Goal: Transaction & Acquisition: Purchase product/service

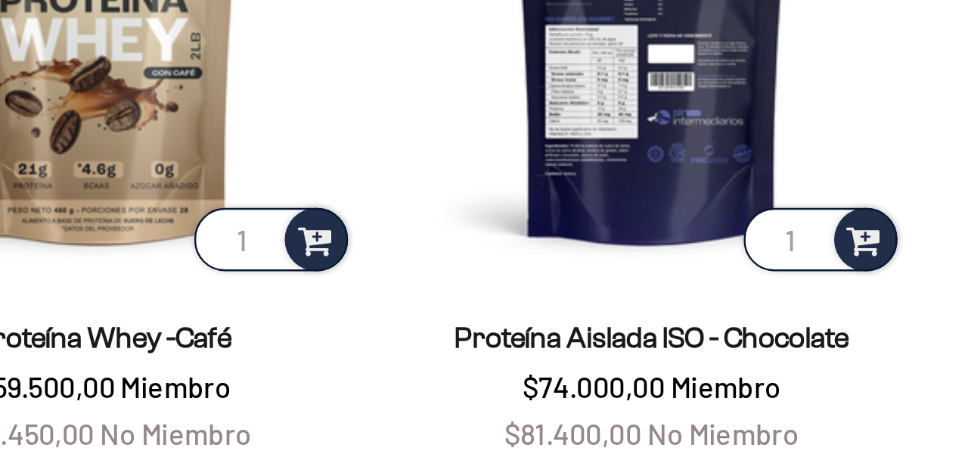
scroll to position [956, 0]
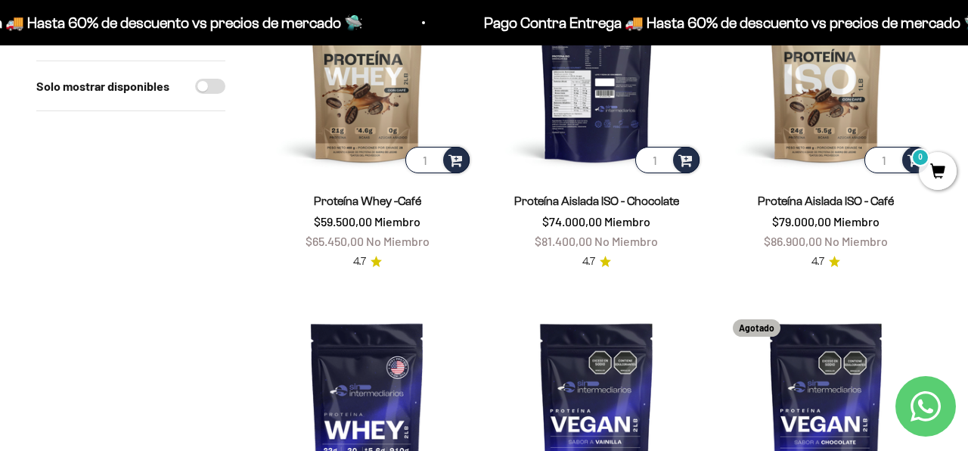
click at [599, 116] on img at bounding box center [596, 70] width 211 height 211
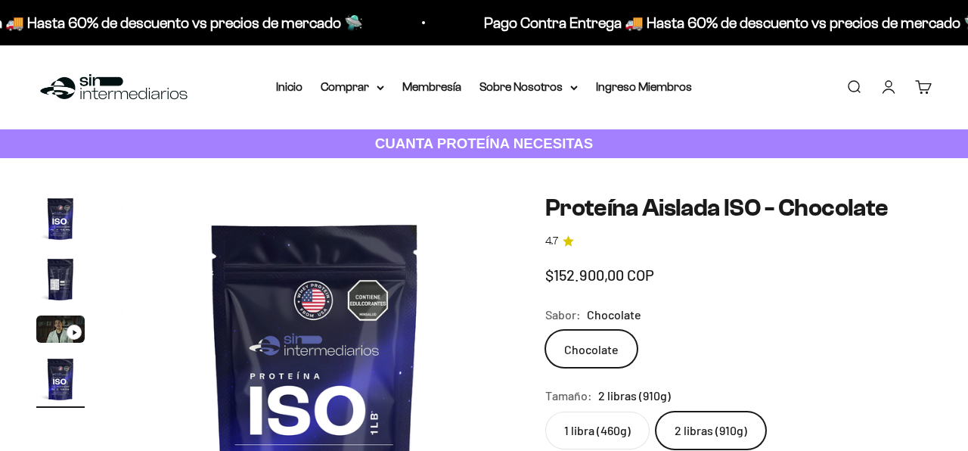
click at [714, 411] on label "2 libras (910g)" at bounding box center [710, 430] width 110 height 38
click at [545, 410] on input "2 libras (910g)" at bounding box center [544, 410] width 1 height 1
click at [714, 411] on label "2 libras (910g)" at bounding box center [710, 430] width 110 height 38
click at [545, 410] on input "2 libras (910g)" at bounding box center [544, 410] width 1 height 1
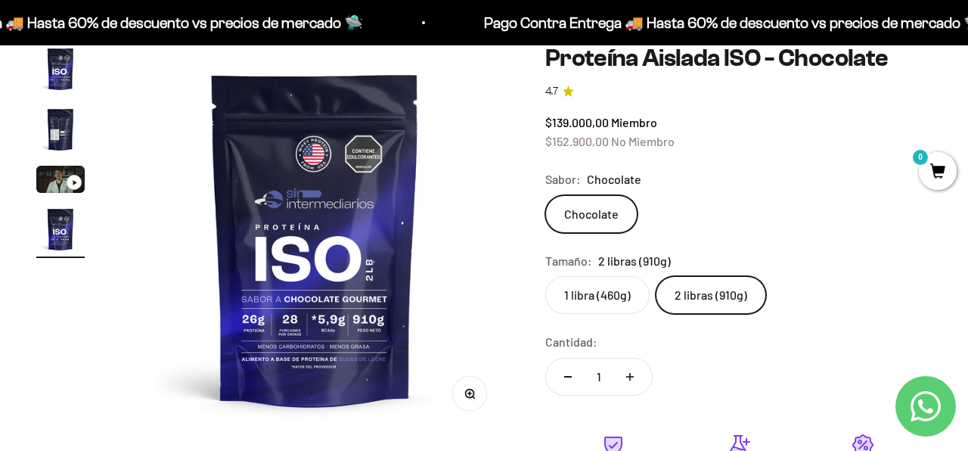
scroll to position [165, 0]
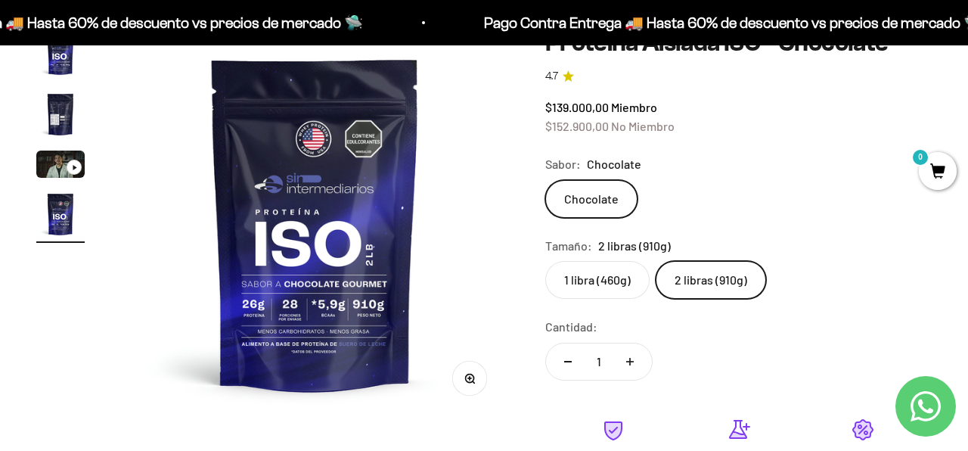
click at [70, 107] on img "Ir al artículo 2" at bounding box center [60, 114] width 48 height 48
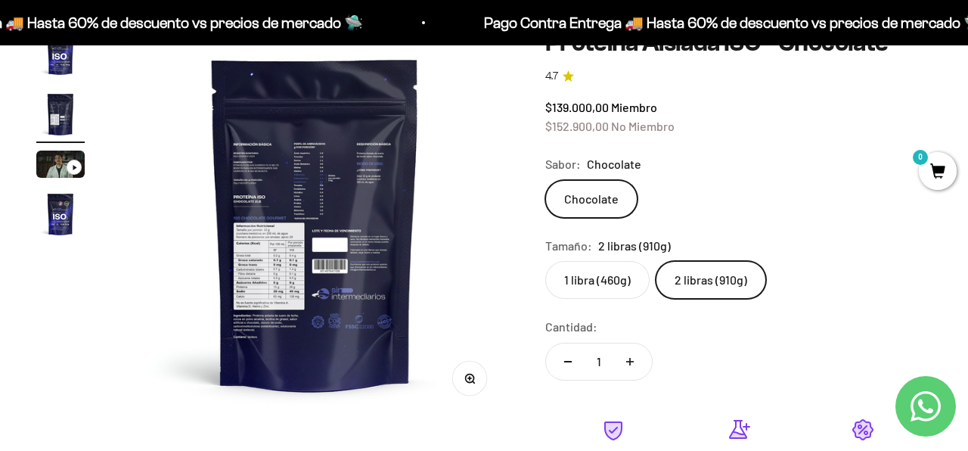
click at [373, 224] on img at bounding box center [315, 223] width 388 height 388
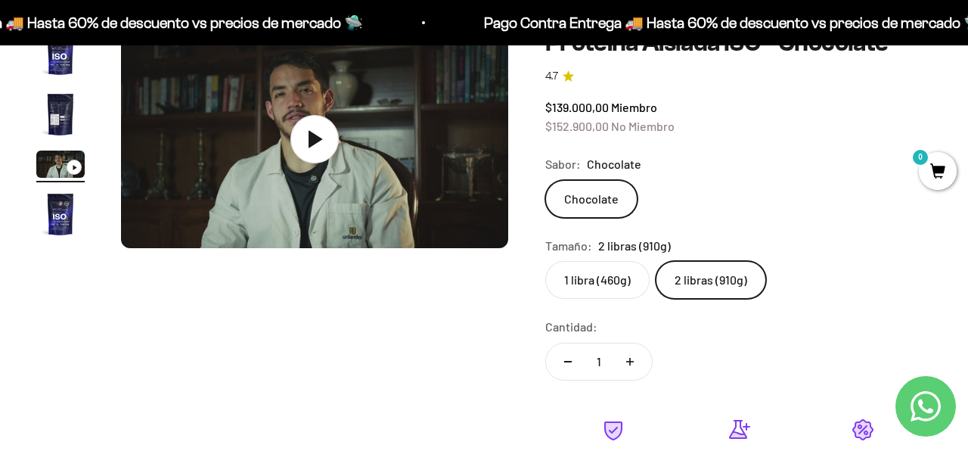
click at [73, 109] on img "Ir al artículo 2" at bounding box center [60, 114] width 48 height 48
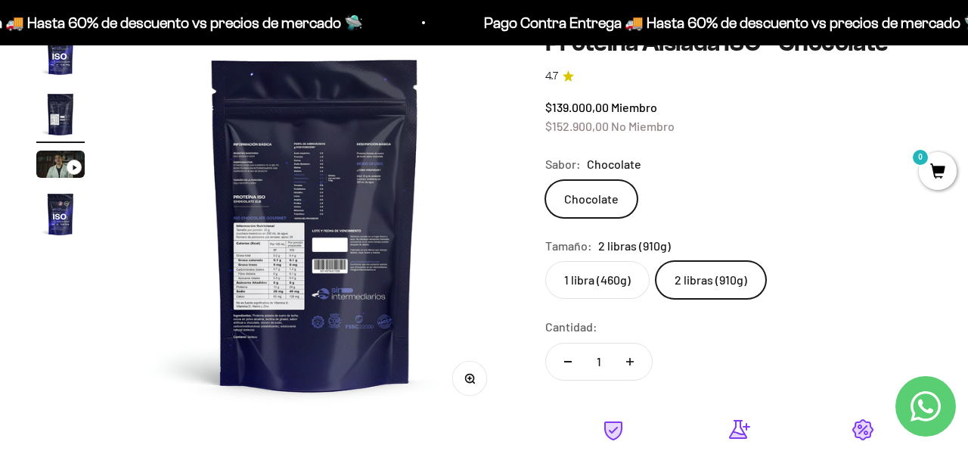
click at [283, 143] on img at bounding box center [315, 223] width 388 height 388
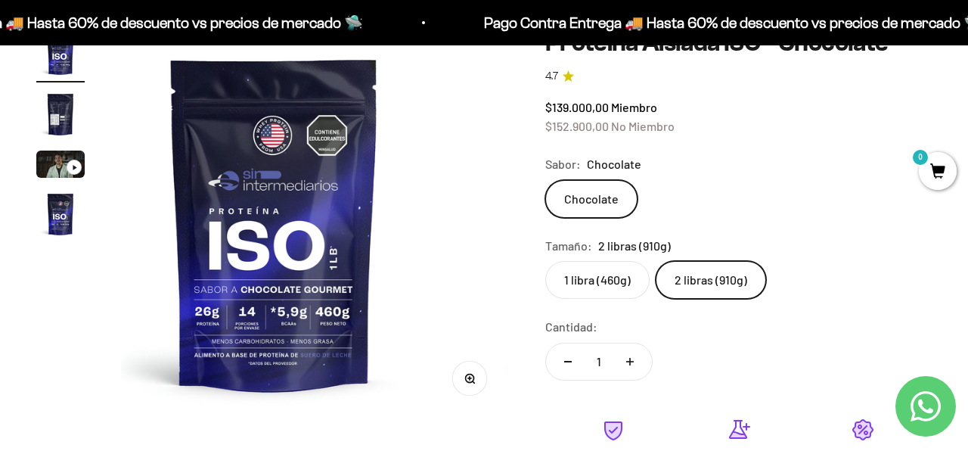
scroll to position [0, 0]
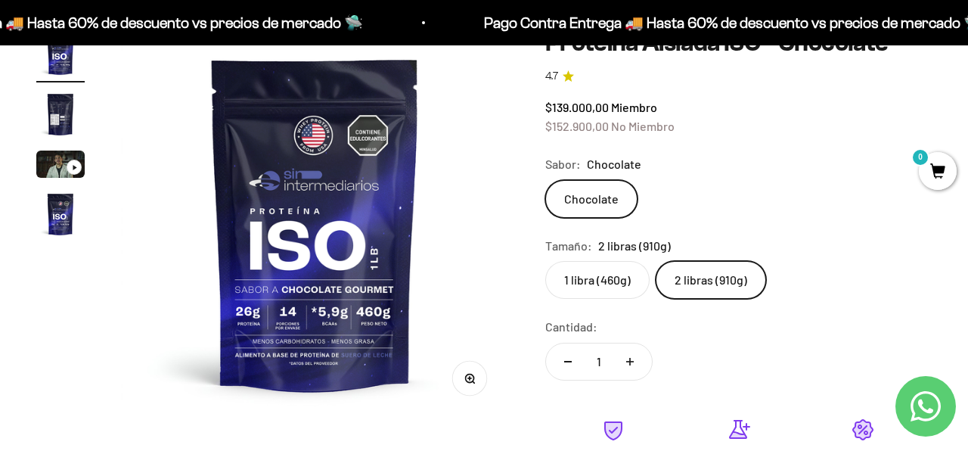
click at [63, 110] on img "Ir al artículo 2" at bounding box center [60, 114] width 48 height 48
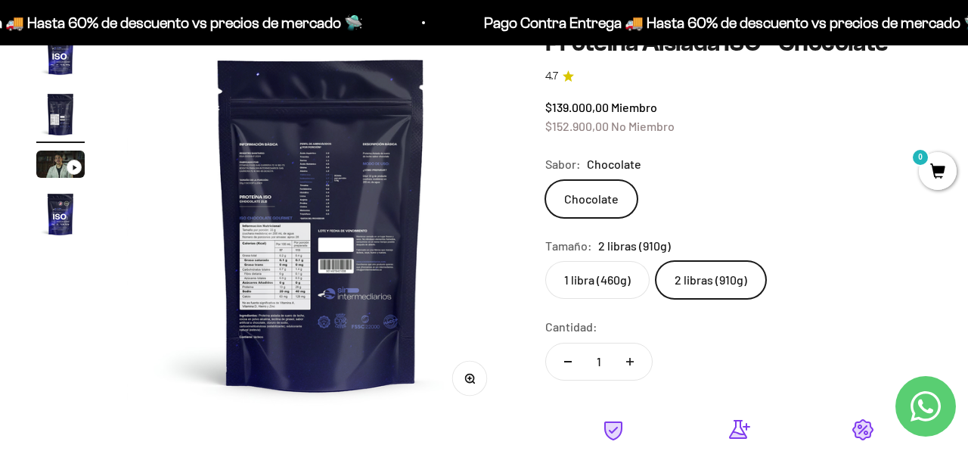
scroll to position [0, 397]
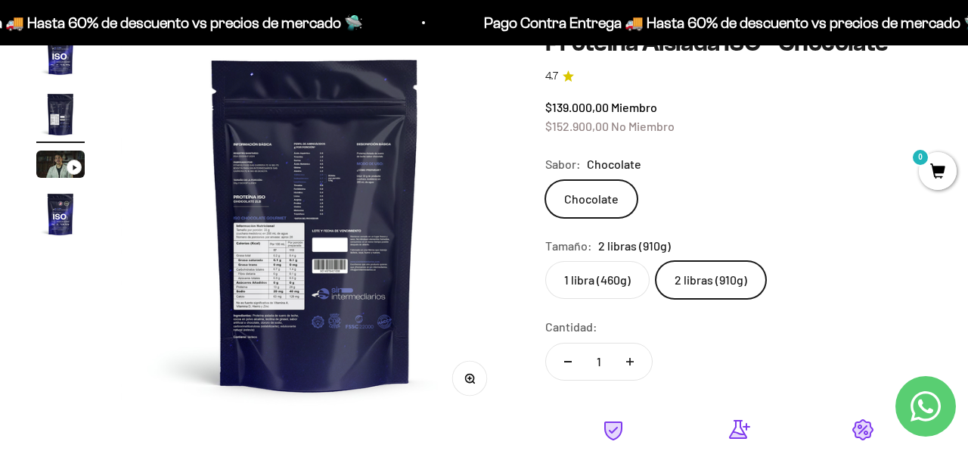
click at [473, 377] on circle "button" at bounding box center [469, 377] width 8 height 8
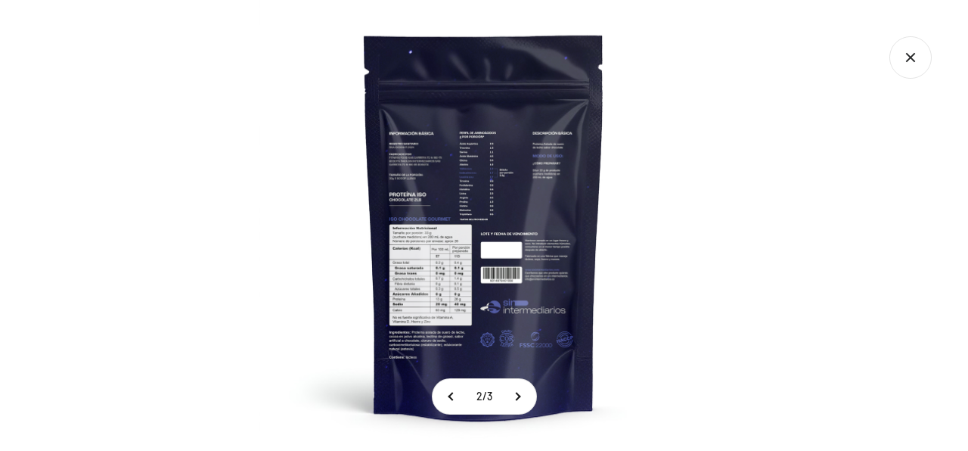
click at [421, 174] on img at bounding box center [484, 225] width 451 height 451
